Goal: Transaction & Acquisition: Purchase product/service

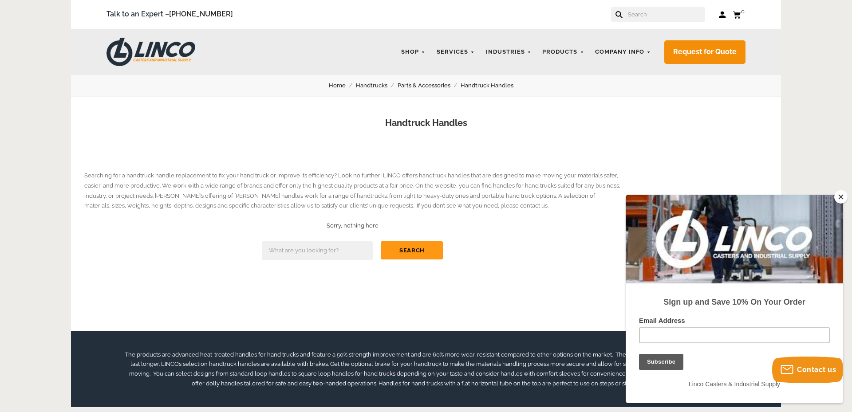
click at [258, 330] on div "Searching for a handtruck handle replacement to fix your hand truck or improve …" at bounding box center [426, 241] width 710 height 179
click at [840, 193] on button "Close" at bounding box center [840, 196] width 13 height 13
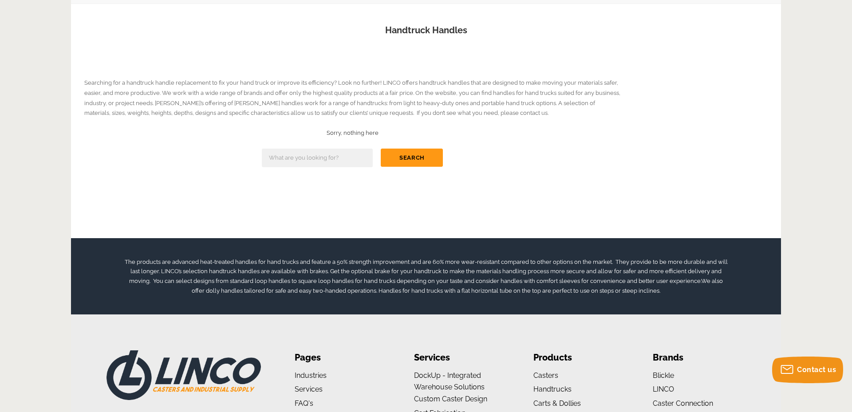
scroll to position [92, 0]
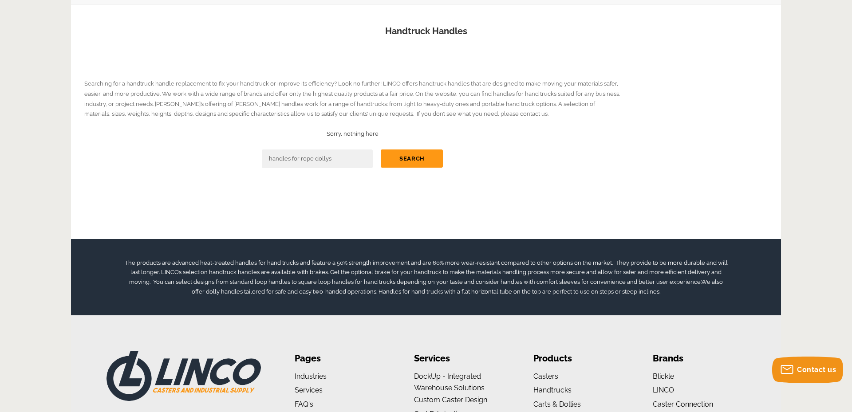
type input "handles for rope dollys"
click at [381, 149] on button "Search" at bounding box center [412, 158] width 62 height 18
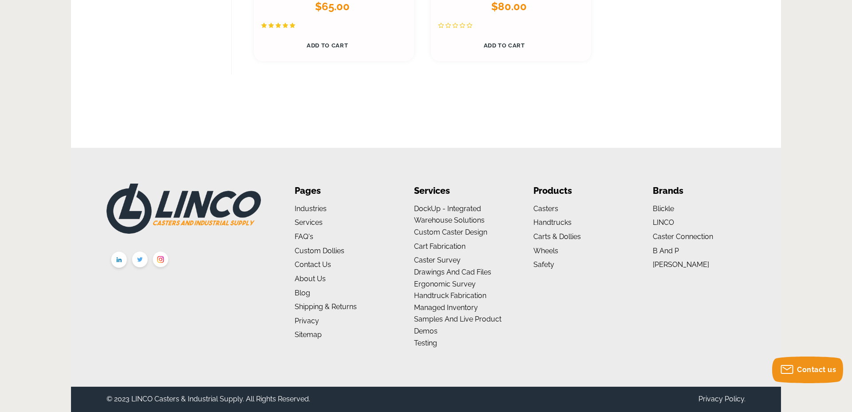
scroll to position [3316, 0]
